Goal: Information Seeking & Learning: Learn about a topic

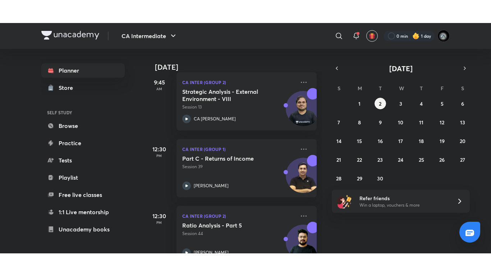
scroll to position [311, 0]
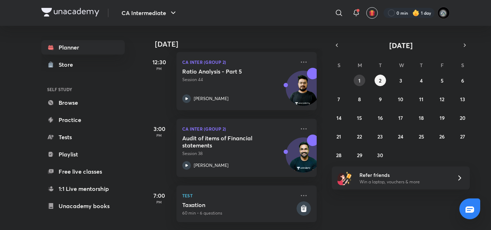
click at [362, 81] on button "1" at bounding box center [360, 81] width 12 height 12
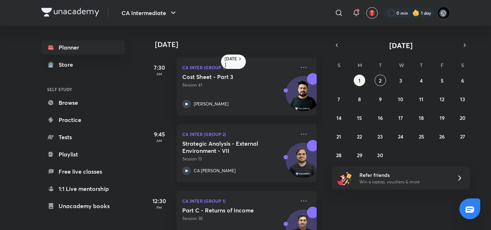
click at [216, 156] on div "Strategic Analysis - External Environment - VII Session 13" at bounding box center [238, 151] width 113 height 22
